Goal: Task Accomplishment & Management: Manage account settings

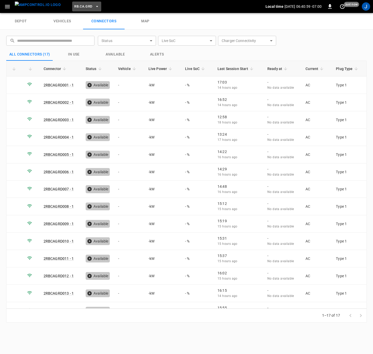
click at [86, 3] on button "RB.CA.GRD" at bounding box center [86, 7] width 29 height 10
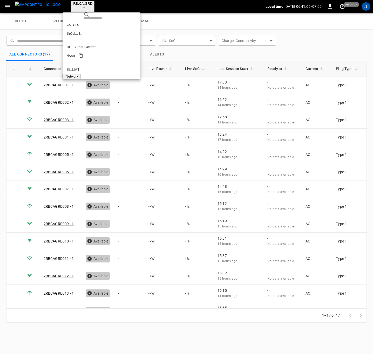
scroll to position [349, 0]
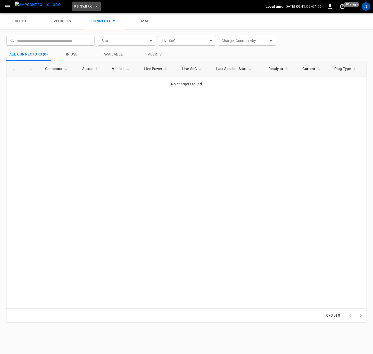
click at [94, 5] on icon "button" at bounding box center [96, 6] width 5 height 5
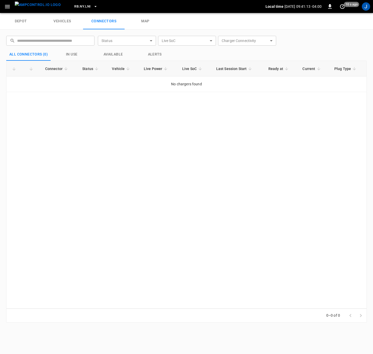
click at [93, 7] on icon "button" at bounding box center [95, 6] width 5 height 5
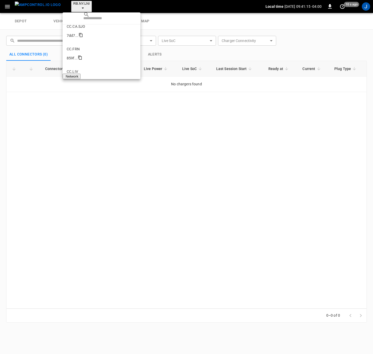
scroll to position [271, 0]
